Goal: Task Accomplishment & Management: Manage account settings

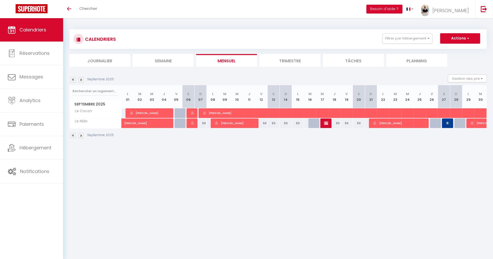
click at [434, 37] on li "Filtrer par hébergement Tous Domaine Séquoia Ferme familiale avec piscine & jac…" at bounding box center [407, 38] width 57 height 10
click at [427, 39] on button "Filtrer par hébergement" at bounding box center [408, 38] width 50 height 10
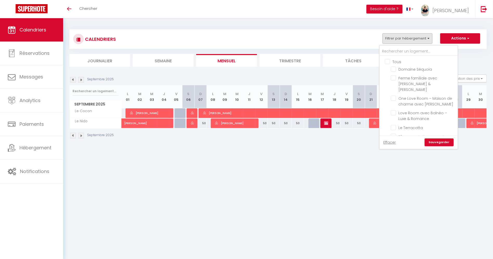
click at [396, 63] on input "Tous" at bounding box center [424, 61] width 78 height 5
checkbox input "true"
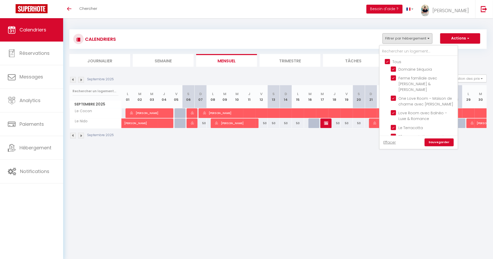
checkbox input "true"
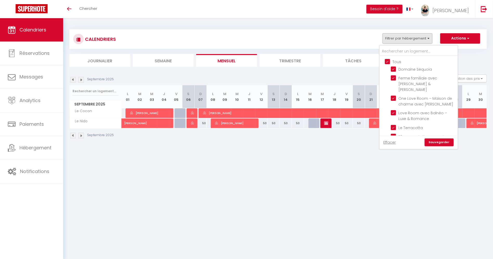
checkbox input "true"
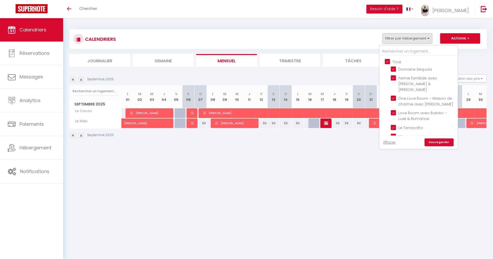
checkbox input "true"
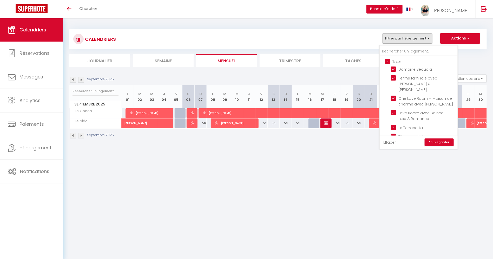
checkbox input "true"
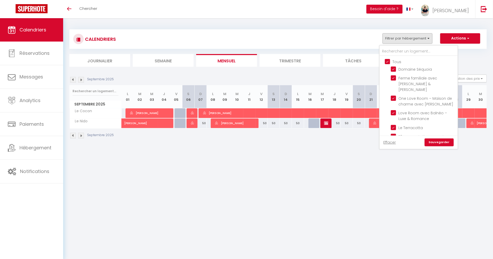
checkbox input "true"
click at [396, 63] on input "Tous" at bounding box center [424, 61] width 78 height 5
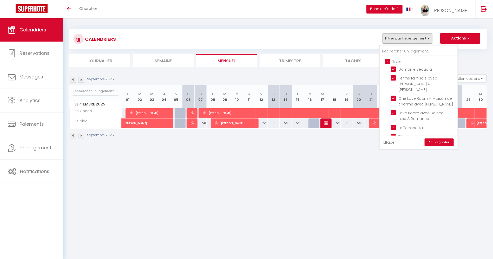
checkbox input "false"
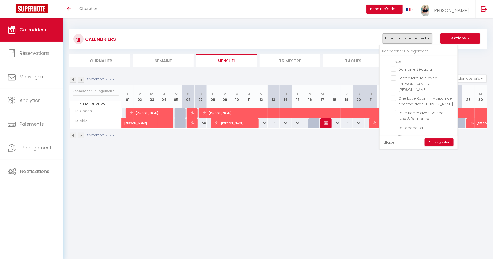
checkbox input "false"
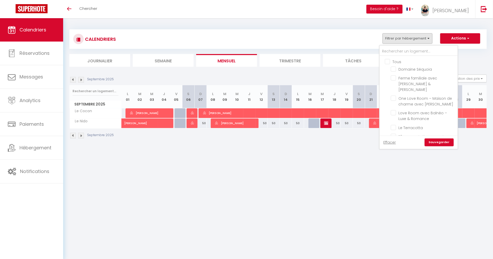
checkbox input "false"
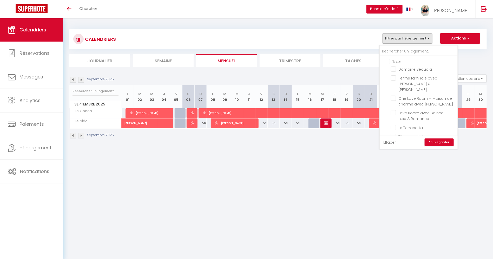
checkbox input "false"
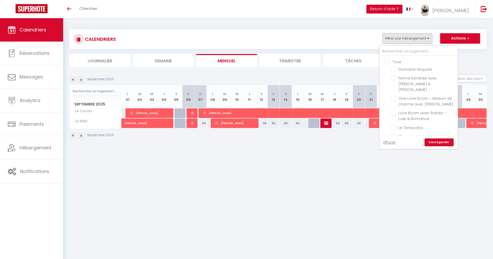
checkbox input "false"
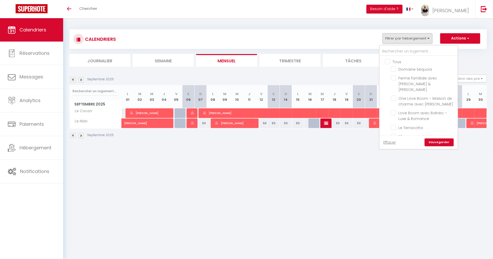
checkbox input "false"
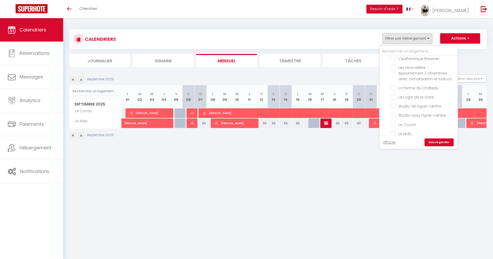
scroll to position [145, 0]
click at [433, 87] on span "La Ferme du Château" at bounding box center [419, 89] width 40 height 5
click at [433, 86] on input "La Ferme du Château" at bounding box center [423, 88] width 65 height 5
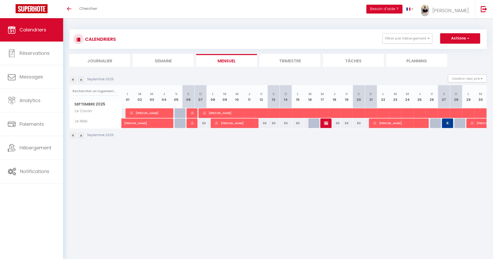
drag, startPoint x: 411, startPoint y: 24, endPoint x: 411, endPoint y: 28, distance: 3.9
click at [411, 27] on div "CALENDRIERS Filtrer par hébergement Tous Domaine Séquoia Ferme familiale avec p…" at bounding box center [278, 84] width 430 height 132
click at [411, 35] on button "Filtrer par hébergement" at bounding box center [408, 38] width 50 height 10
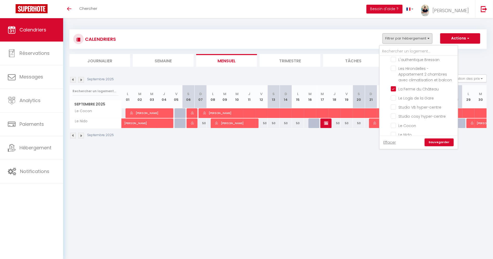
click at [449, 146] on link "Sauvegarder" at bounding box center [439, 143] width 29 height 8
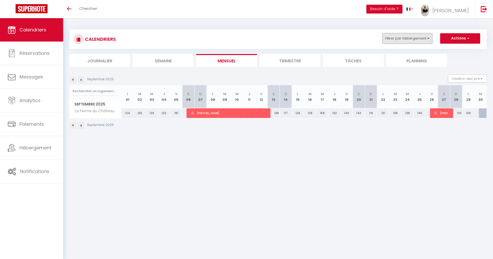
click at [417, 34] on button "Filtrer par hébergement" at bounding box center [408, 38] width 50 height 10
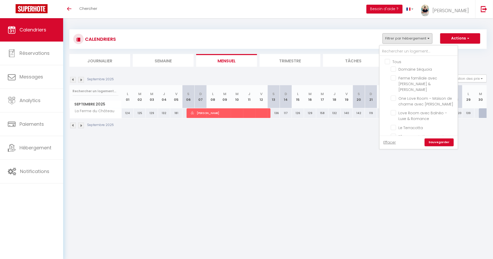
click at [400, 59] on input "Tous" at bounding box center [424, 61] width 78 height 5
checkbox input "true"
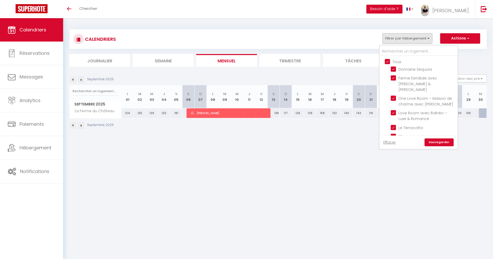
checkbox input "true"
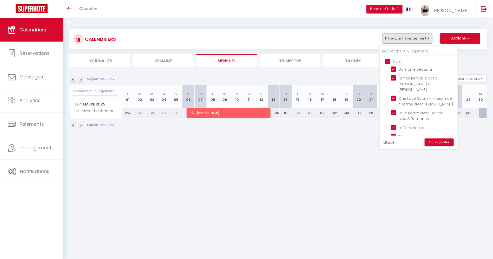
checkbox input "true"
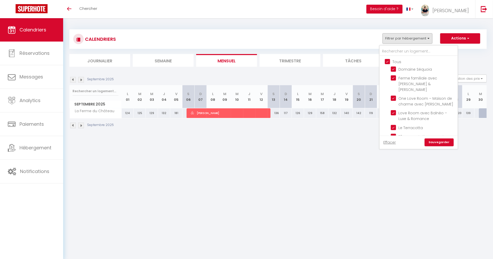
checkbox input "true"
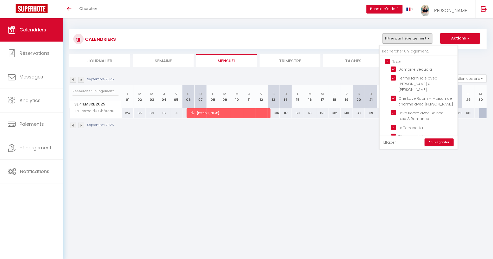
checkbox input "true"
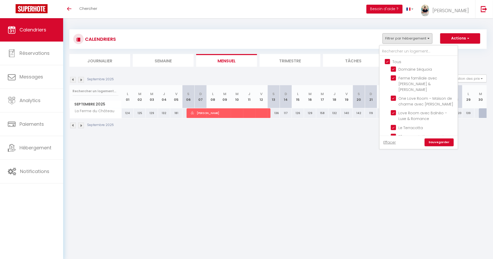
checkbox input "true"
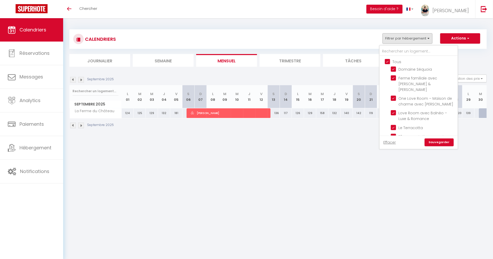
click at [400, 59] on input "Tous" at bounding box center [424, 61] width 78 height 5
checkbox input "false"
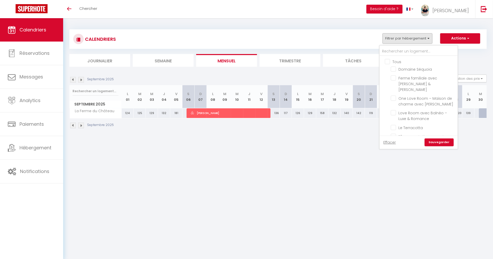
checkbox input "false"
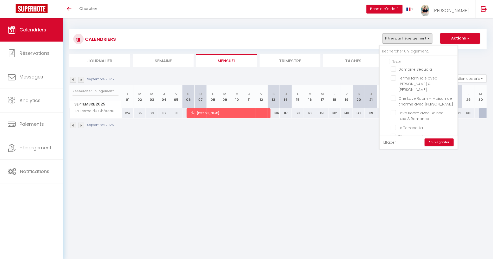
checkbox input "false"
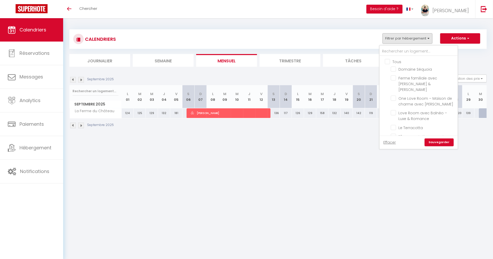
checkbox input "false"
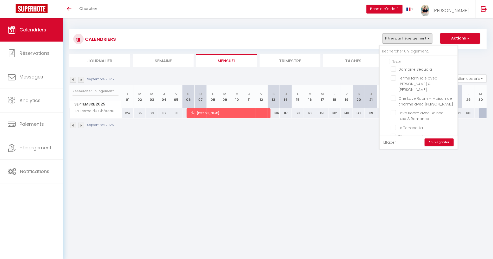
checkbox input "false"
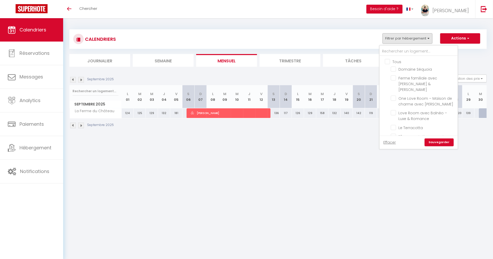
checkbox input "false"
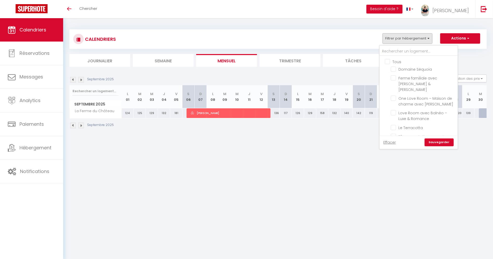
checkbox input "false"
click at [428, 112] on label "Le "[PERSON_NAME]" - 2 pers - hyper centre" at bounding box center [425, 114] width 58 height 11
click at [428, 112] on input "Le "[PERSON_NAME]" - 2 pers - hyper centre" at bounding box center [423, 111] width 65 height 5
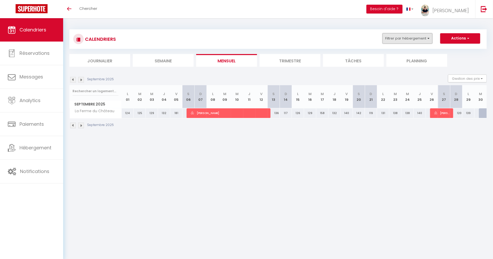
click at [419, 40] on button "Filtrer par hébergement" at bounding box center [408, 38] width 50 height 10
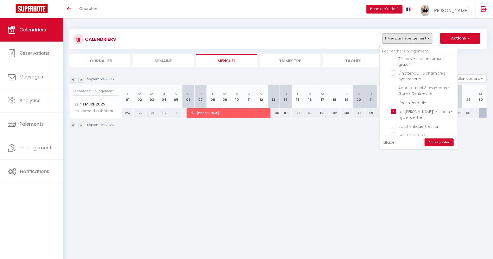
click at [438, 141] on link "Sauvegarder" at bounding box center [439, 143] width 29 height 8
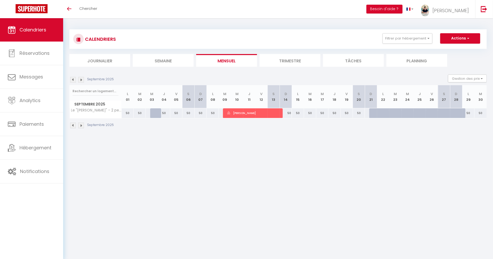
click at [72, 78] on img at bounding box center [73, 80] width 6 height 6
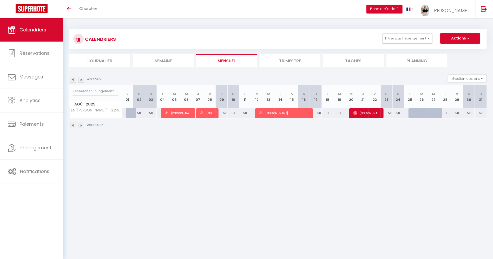
click at [82, 81] on img at bounding box center [81, 80] width 6 height 6
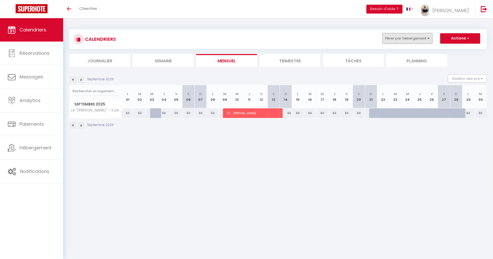
click at [404, 41] on button "Filtrer par hébergement" at bounding box center [408, 38] width 50 height 10
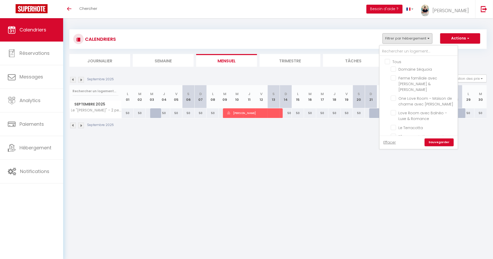
click at [396, 59] on input "Tous" at bounding box center [424, 61] width 78 height 5
checkbox input "true"
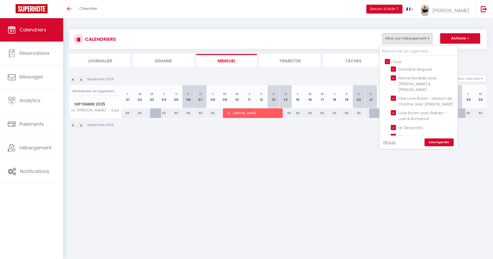
checkbox input "true"
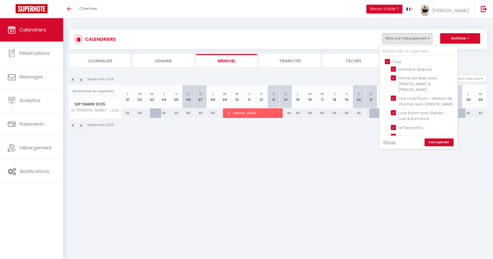
checkbox input "true"
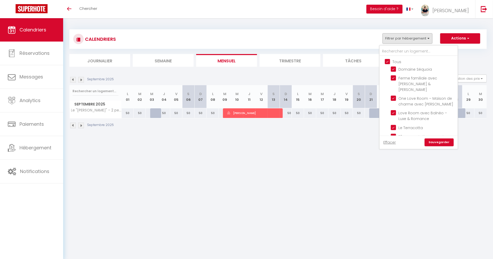
checkbox input "true"
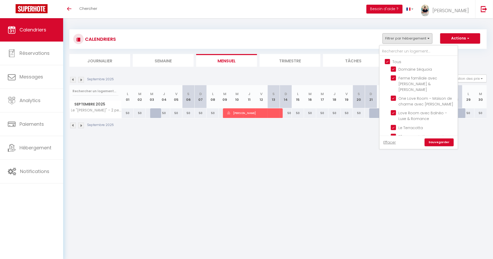
checkbox input "true"
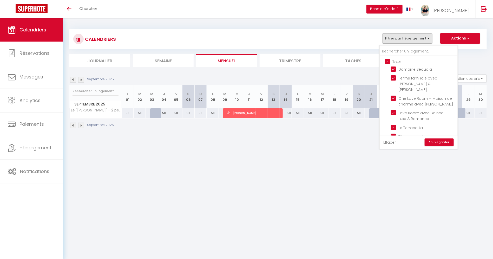
checkbox input "true"
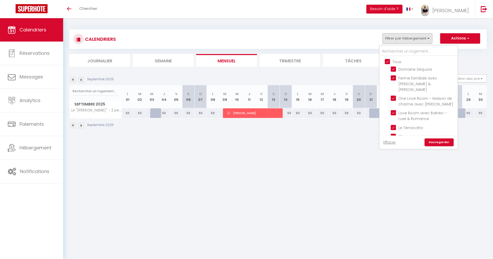
click at [396, 59] on input "Tous" at bounding box center [424, 61] width 78 height 5
checkbox input "false"
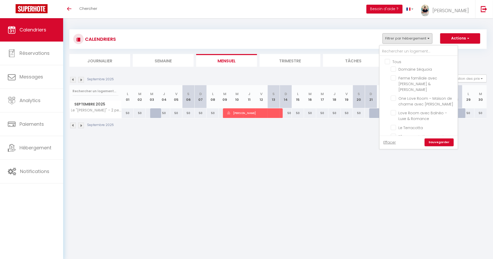
checkbox input "false"
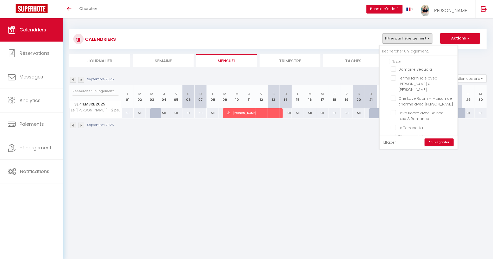
checkbox input "false"
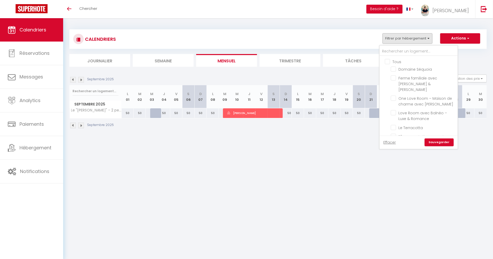
checkbox input "false"
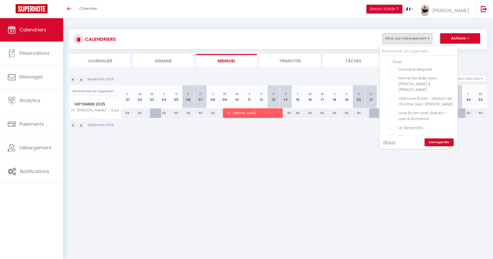
checkbox input "false"
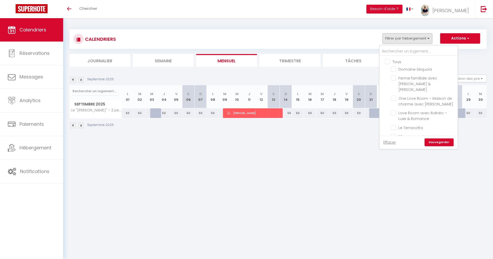
checkbox input "false"
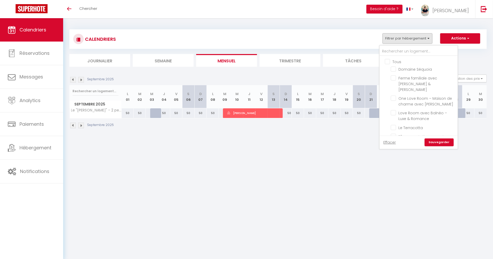
checkbox input "false"
click at [425, 88] on span "Studio cosy hyper-centre" at bounding box center [422, 90] width 47 height 5
click at [425, 88] on input "Studio cosy hyper-centre" at bounding box center [423, 90] width 65 height 5
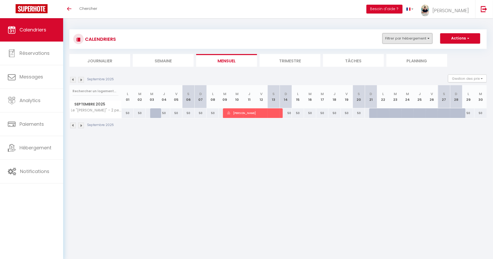
click at [425, 41] on button "Filtrer par hébergement" at bounding box center [408, 38] width 50 height 10
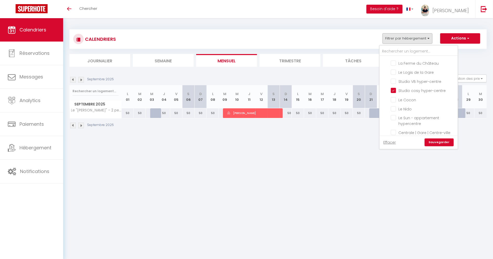
click at [440, 143] on link "Sauvegarder" at bounding box center [439, 143] width 29 height 8
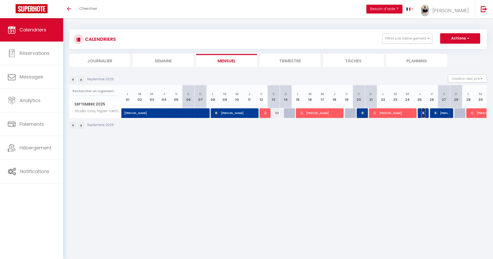
click at [424, 112] on img at bounding box center [424, 113] width 4 height 4
select select "OK"
select select "KO"
select select "0"
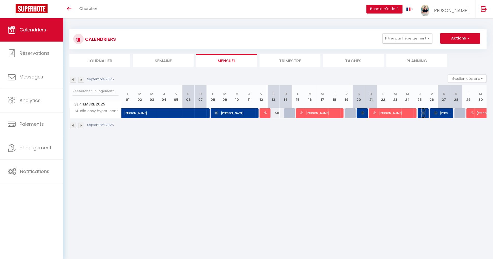
select select "1"
select select
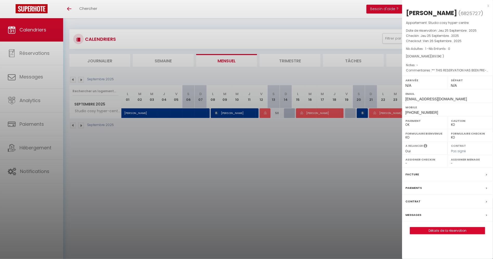
click at [382, 137] on div at bounding box center [246, 129] width 493 height 259
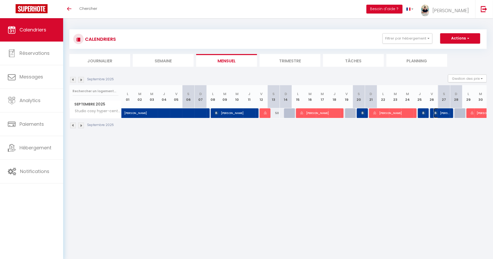
click at [437, 114] on img at bounding box center [436, 113] width 4 height 4
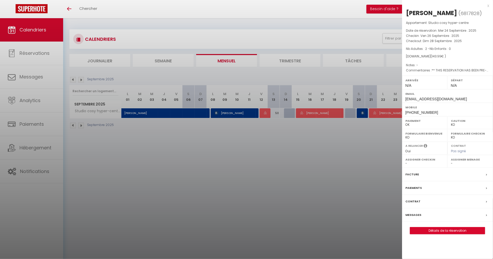
click at [355, 142] on div at bounding box center [246, 129] width 493 height 259
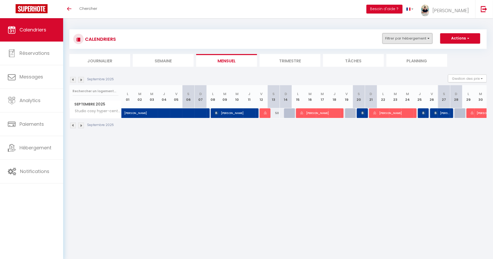
click at [425, 40] on button "Filtrer par hébergement" at bounding box center [408, 38] width 50 height 10
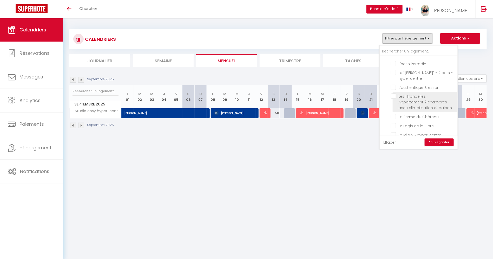
scroll to position [156, 0]
click at [414, 93] on input "Studio VB hyper-centre" at bounding box center [423, 95] width 65 height 5
checkbox input "true"
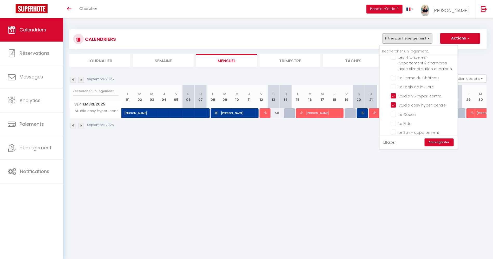
click at [443, 144] on link "Sauvegarder" at bounding box center [439, 143] width 29 height 8
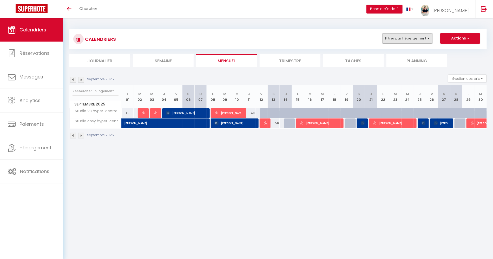
click at [396, 40] on button "Filtrer par hébergement" at bounding box center [408, 38] width 50 height 10
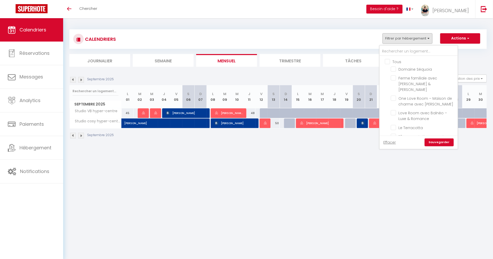
click at [398, 61] on input "Tous" at bounding box center [424, 61] width 78 height 5
checkbox input "true"
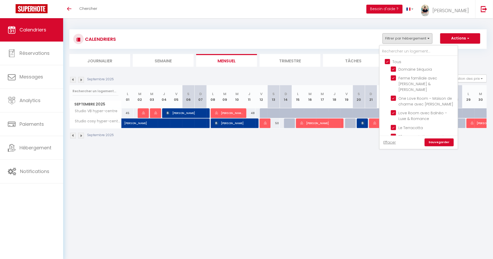
checkbox input "true"
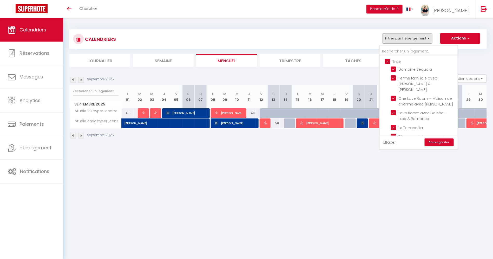
checkbox input "true"
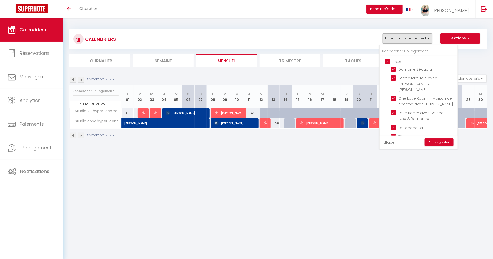
checkbox input "true"
click at [398, 61] on input "Tous" at bounding box center [424, 61] width 78 height 5
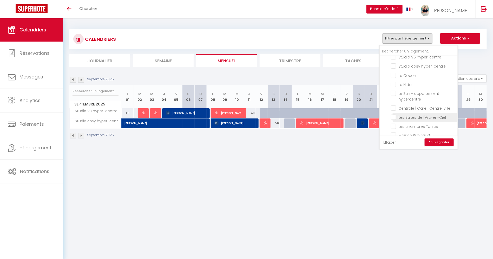
click at [419, 114] on input "Les Suites de l'Arc-en-Ciel" at bounding box center [423, 116] width 65 height 5
click at [436, 144] on link "Sauvegarder" at bounding box center [439, 143] width 29 height 8
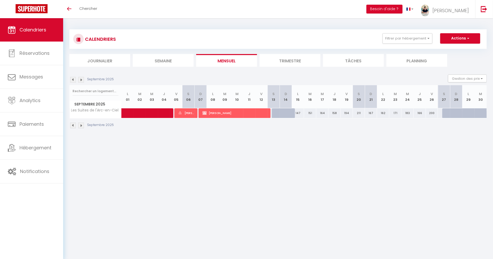
click at [74, 78] on img at bounding box center [73, 80] width 6 height 6
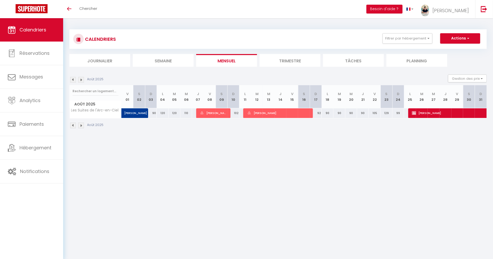
click at [80, 79] on img at bounding box center [81, 80] width 6 height 6
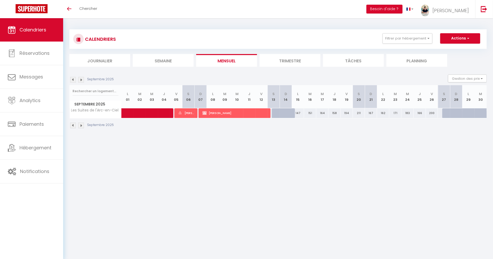
drag, startPoint x: 427, startPoint y: 51, endPoint x: 422, endPoint y: 37, distance: 15.1
click at [426, 51] on div "CALENDRIERS Filtrer par hébergement Tous Domaine Séquoia Ferme familiale avec p…" at bounding box center [278, 47] width 418 height 37
click at [422, 37] on button "Filtrer par hébergement" at bounding box center [408, 38] width 50 height 10
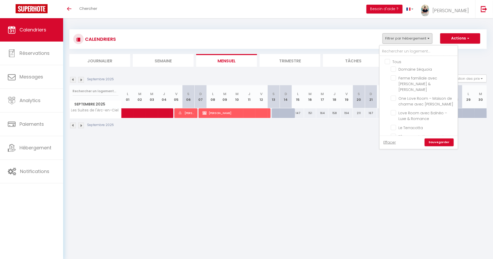
click at [406, 59] on input "Tous" at bounding box center [424, 61] width 78 height 5
click at [396, 131] on input "T2 cosy - stationnement gratuit" at bounding box center [423, 133] width 65 height 5
click at [435, 140] on link "Sauvegarder" at bounding box center [439, 143] width 29 height 8
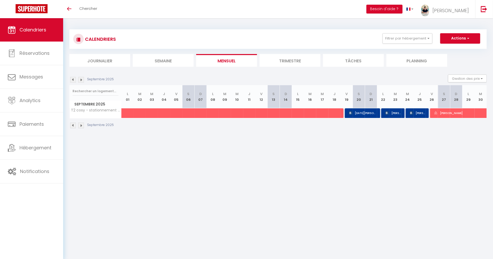
click at [83, 80] on img at bounding box center [81, 80] width 6 height 6
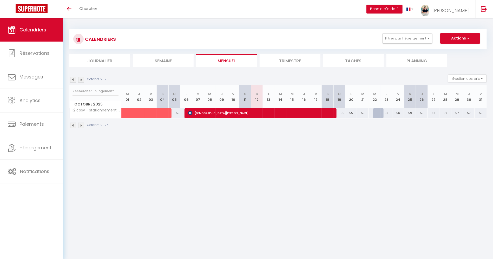
click at [74, 78] on img at bounding box center [73, 80] width 6 height 6
